Goal: Find specific page/section: Find specific page/section

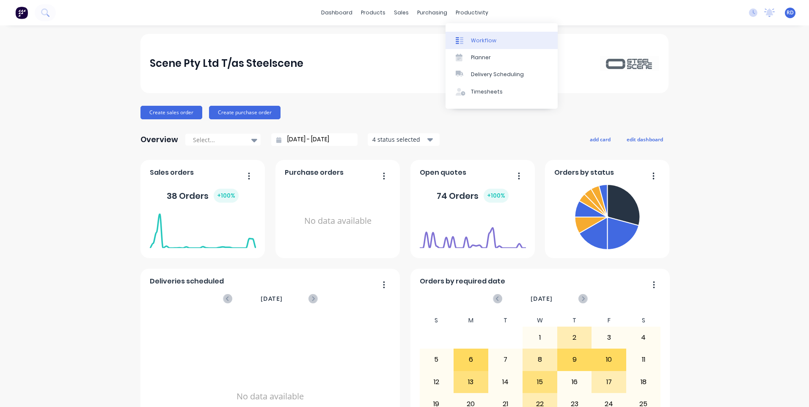
click at [476, 43] on div "Workflow" at bounding box center [483, 41] width 25 height 8
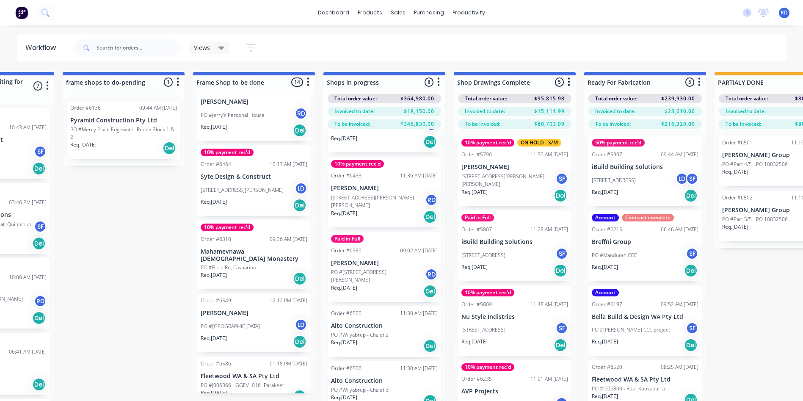
scroll to position [671, 0]
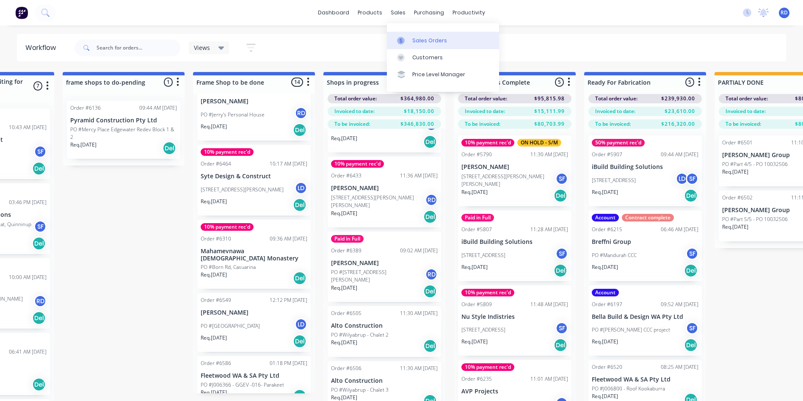
click at [418, 38] on div "Sales Orders" at bounding box center [429, 41] width 35 height 8
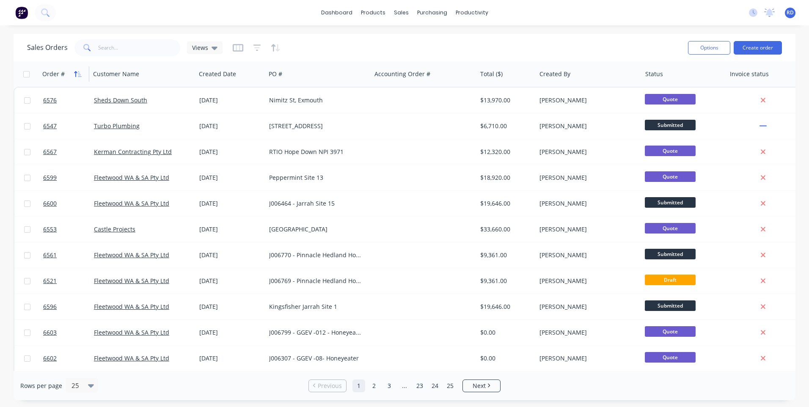
click at [74, 72] on icon "button" at bounding box center [78, 74] width 8 height 7
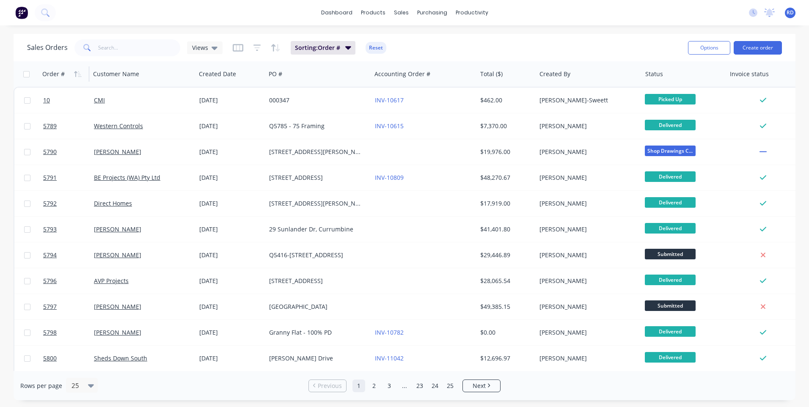
click at [74, 72] on icon "button" at bounding box center [78, 74] width 8 height 7
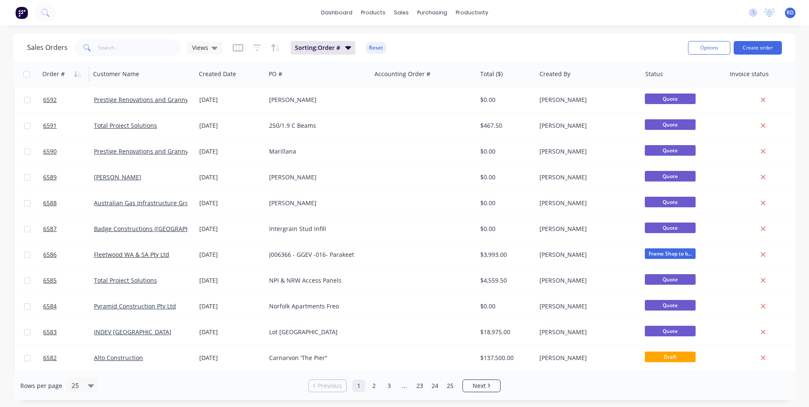
scroll to position [296, 0]
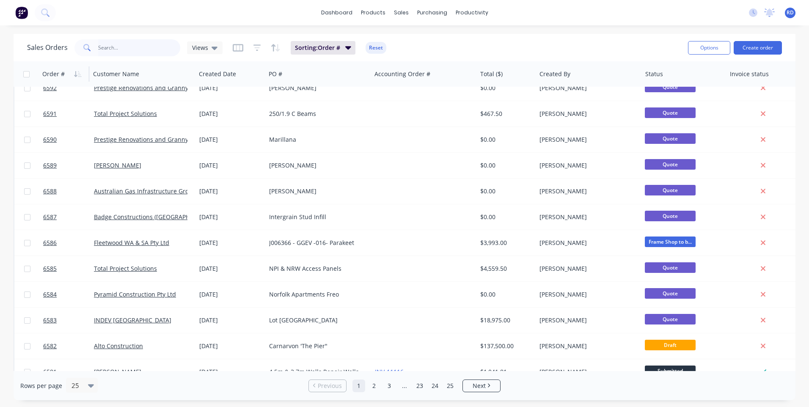
click at [138, 51] on input "text" at bounding box center [139, 47] width 82 height 17
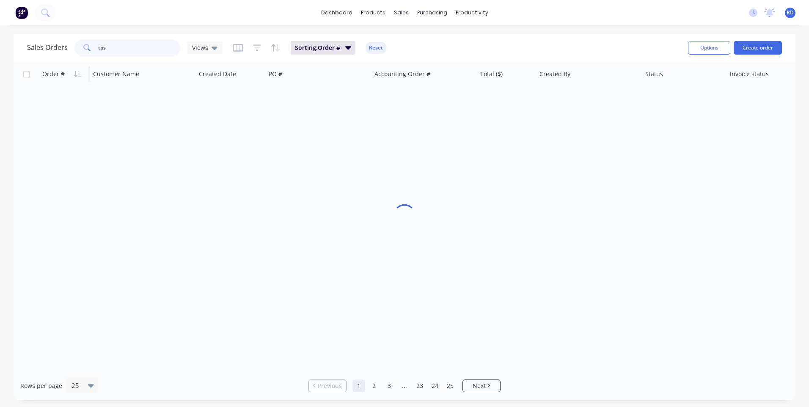
scroll to position [0, 0]
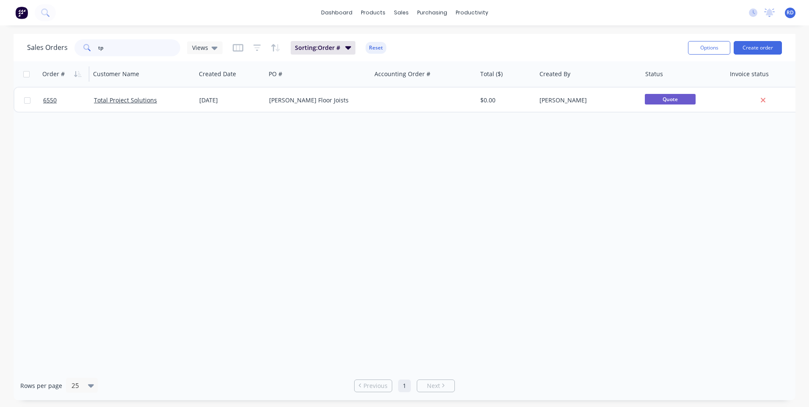
type input "t"
type input "bugardi"
drag, startPoint x: 121, startPoint y: 48, endPoint x: 68, endPoint y: 49, distance: 53.3
click at [68, 49] on div "Sales Orders bugardi Views" at bounding box center [124, 47] width 195 height 17
click at [239, 214] on div "Order # Customer Name Created Date PO # Accounting Order # Total ($) Created By…" at bounding box center [405, 216] width 782 height 310
